Goal: Check status: Check status

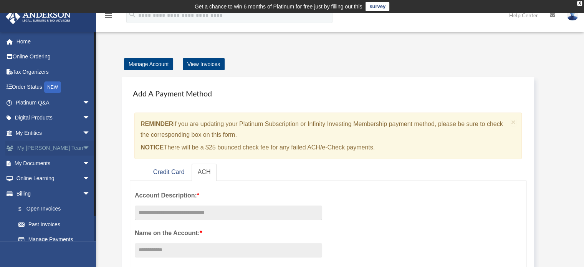
click at [71, 149] on link "My Anderson Team arrow_drop_down" at bounding box center [53, 148] width 96 height 15
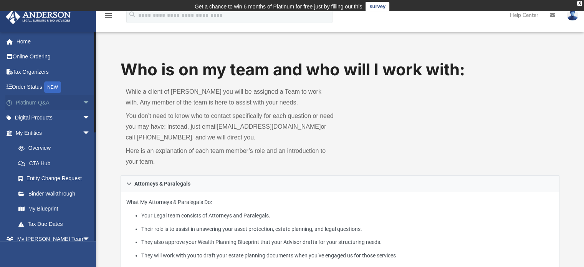
click at [64, 103] on link "Platinum Q&A arrow_drop_down" at bounding box center [53, 102] width 96 height 15
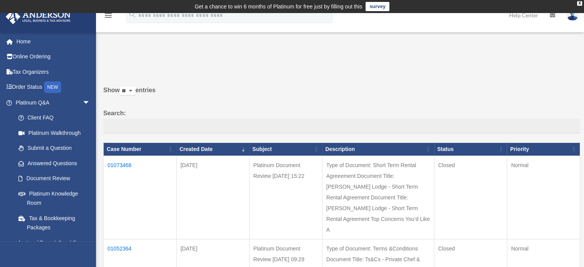
click at [118, 165] on td "01073468" at bounding box center [140, 196] width 73 height 83
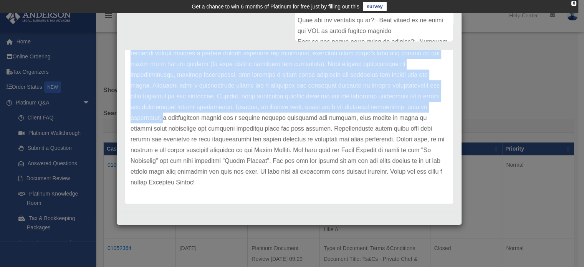
scroll to position [198, 0]
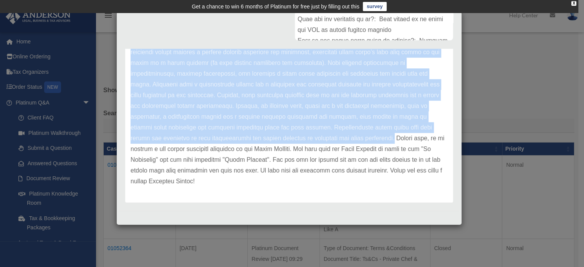
drag, startPoint x: 131, startPoint y: 98, endPoint x: 161, endPoint y: 150, distance: 60.9
copy p "Lorem, Ipsum dol sit amet consecte adipiscing! Eli sedd eiusmodte inci ut labor…"
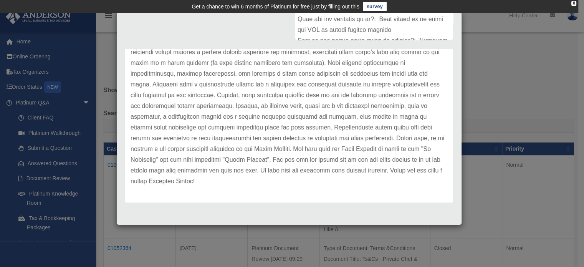
click at [491, 88] on div "Case Detail × Platinum Document Review [DATE] 15:22 Case Number 01073468 Create…" at bounding box center [292, 133] width 584 height 267
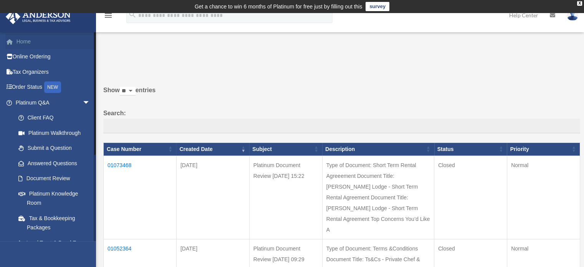
click at [34, 35] on link "Home" at bounding box center [53, 41] width 96 height 15
click at [25, 43] on link "Home" at bounding box center [53, 41] width 96 height 15
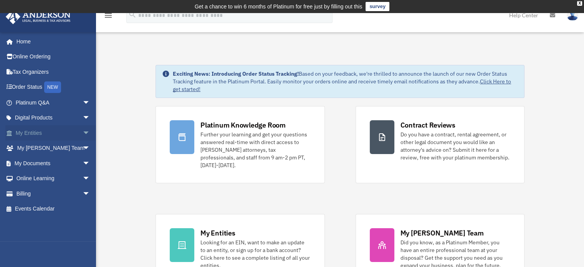
click at [29, 134] on link "My Entities arrow_drop_down" at bounding box center [53, 132] width 96 height 15
click at [83, 135] on span "arrow_drop_down" at bounding box center [90, 133] width 15 height 16
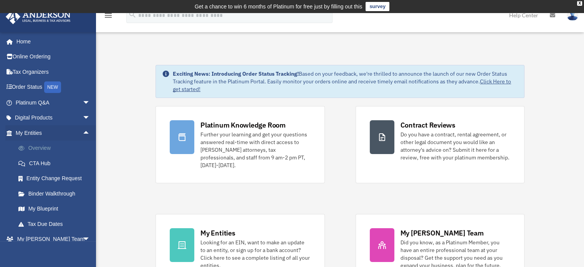
click at [48, 147] on link "Overview" at bounding box center [56, 148] width 91 height 15
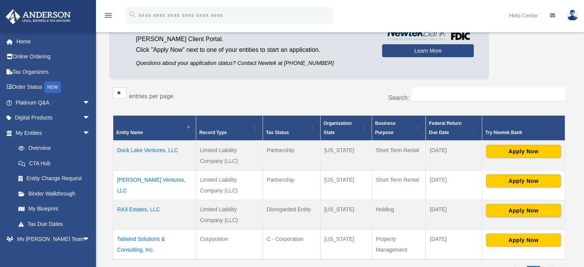
scroll to position [89, 0]
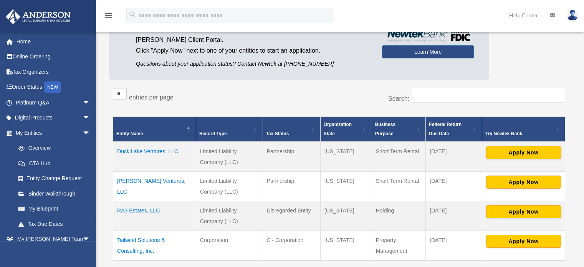
click at [143, 241] on td "Tailwind Solutions & Consulting, Inc." at bounding box center [154, 245] width 83 height 30
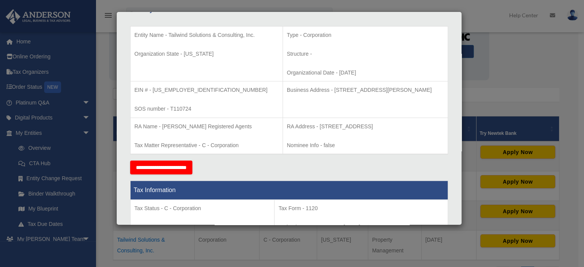
scroll to position [0, 0]
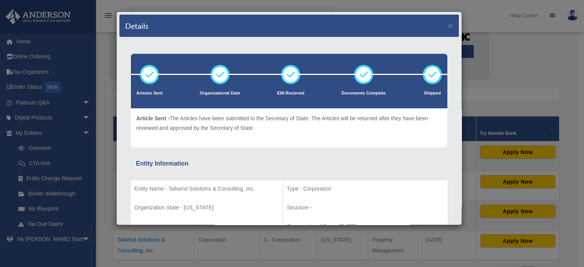
click at [478, 80] on div "Details × Articles Sent Organizational Date" at bounding box center [292, 133] width 584 height 267
